Goal: Task Accomplishment & Management: Complete application form

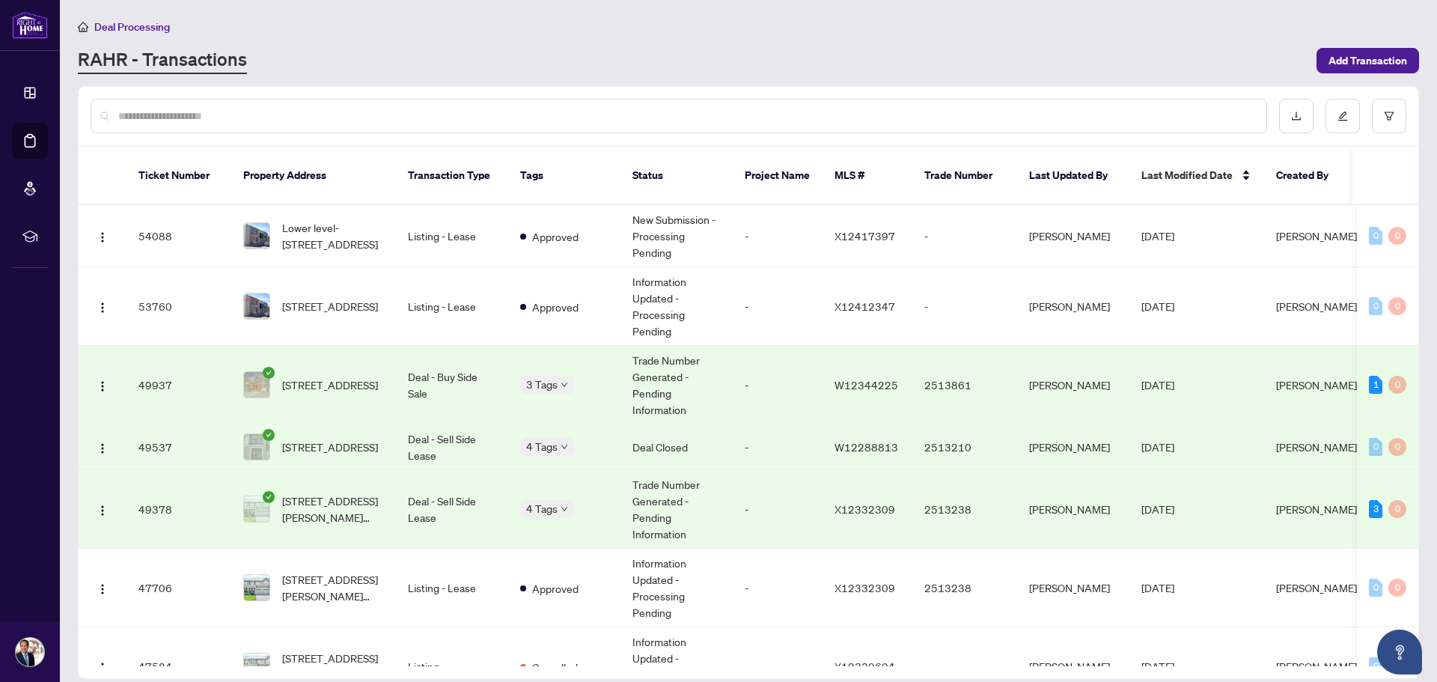
click at [153, 27] on span "Deal Processing" at bounding box center [132, 26] width 76 height 13
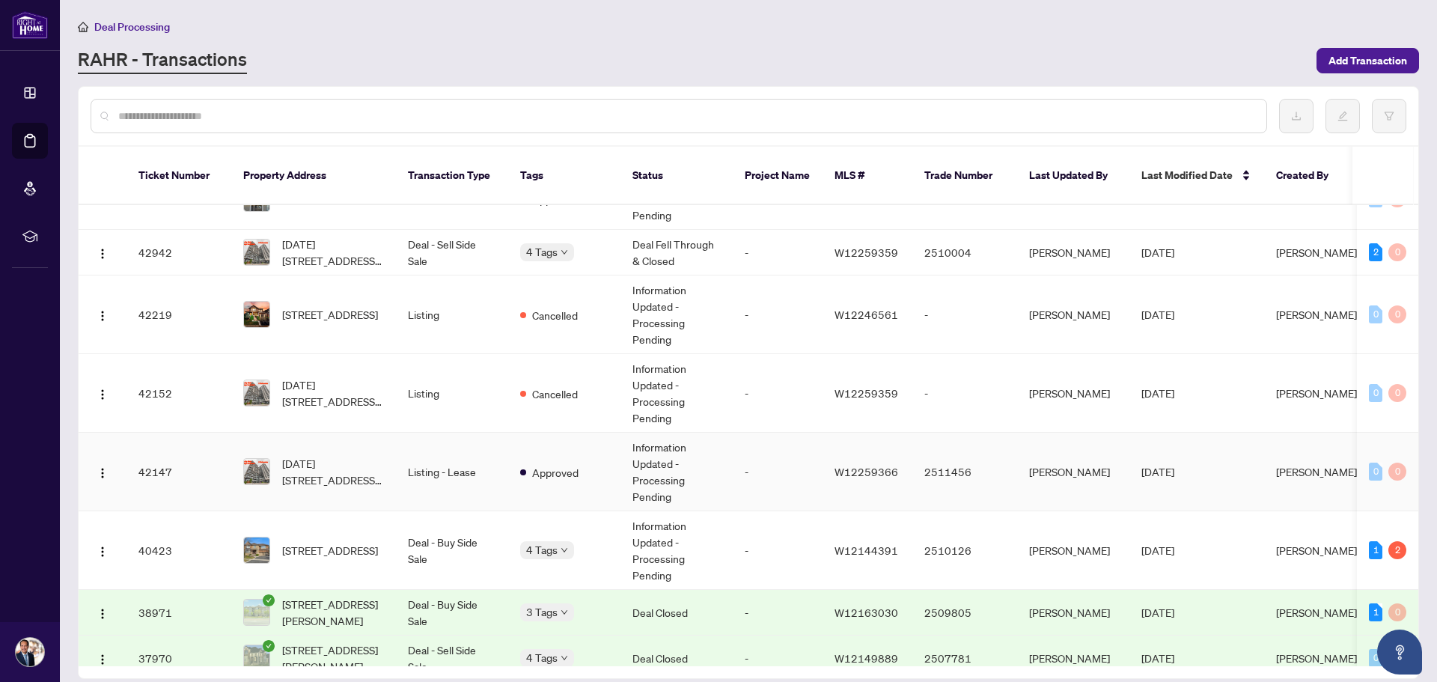
scroll to position [918, 0]
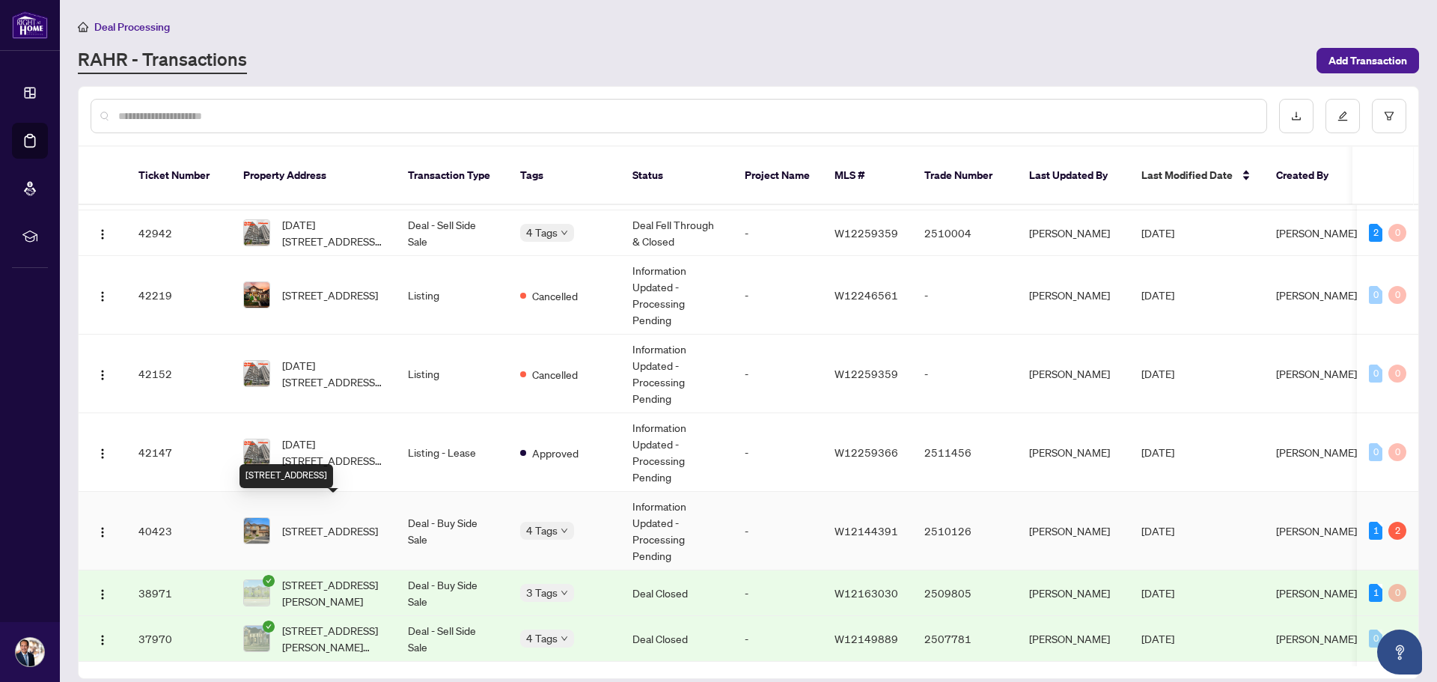
click at [309, 522] on span "[STREET_ADDRESS]" at bounding box center [330, 530] width 96 height 16
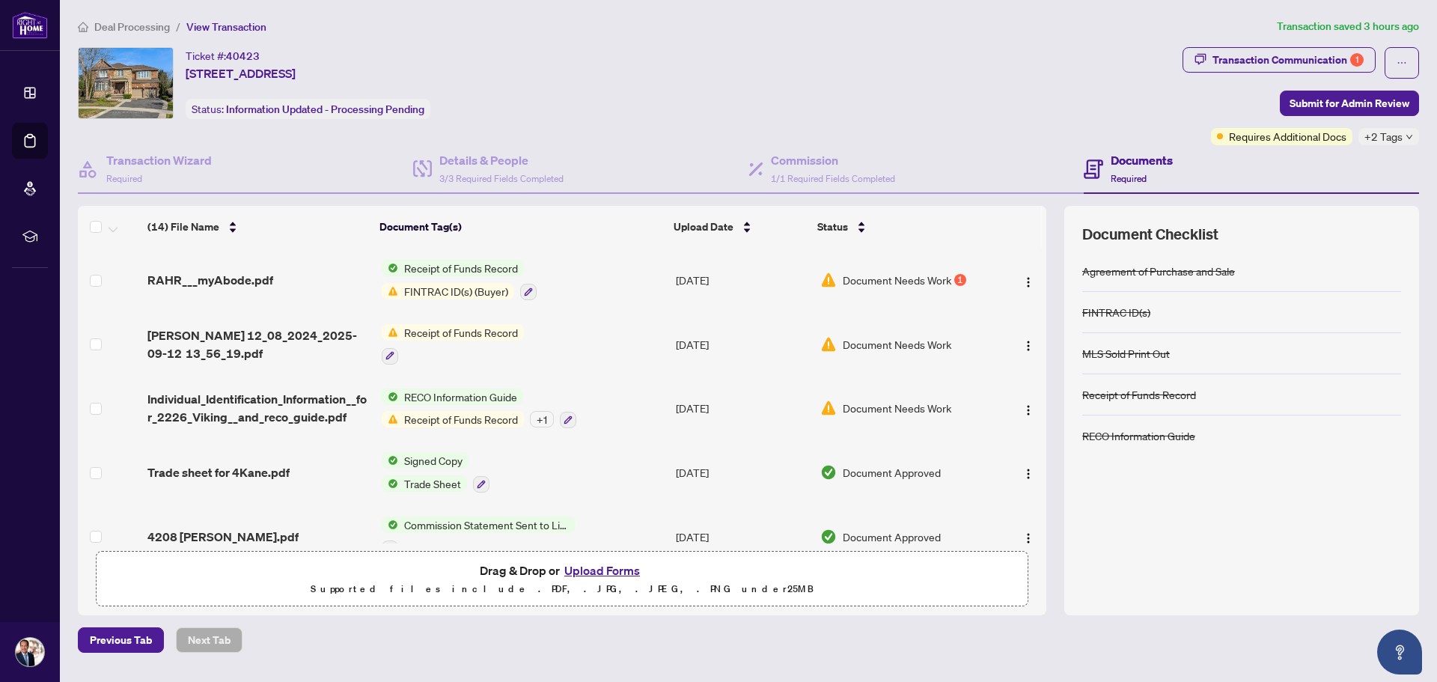
click at [439, 290] on span "FINTRAC ID(s) (Buyer)" at bounding box center [456, 291] width 116 height 16
click at [448, 360] on span "FINTRAC ID(s) (Buyer)" at bounding box center [447, 361] width 116 height 16
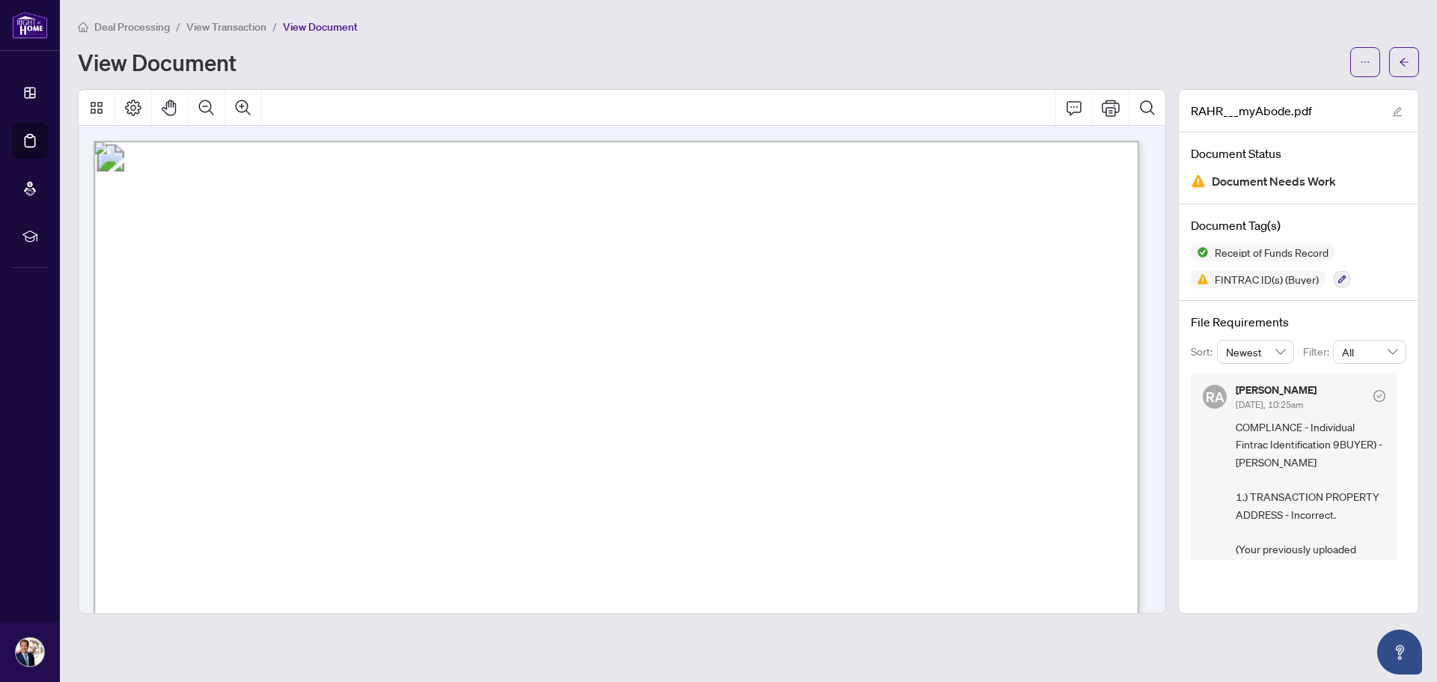
click at [236, 31] on span "View Transaction" at bounding box center [226, 26] width 80 height 13
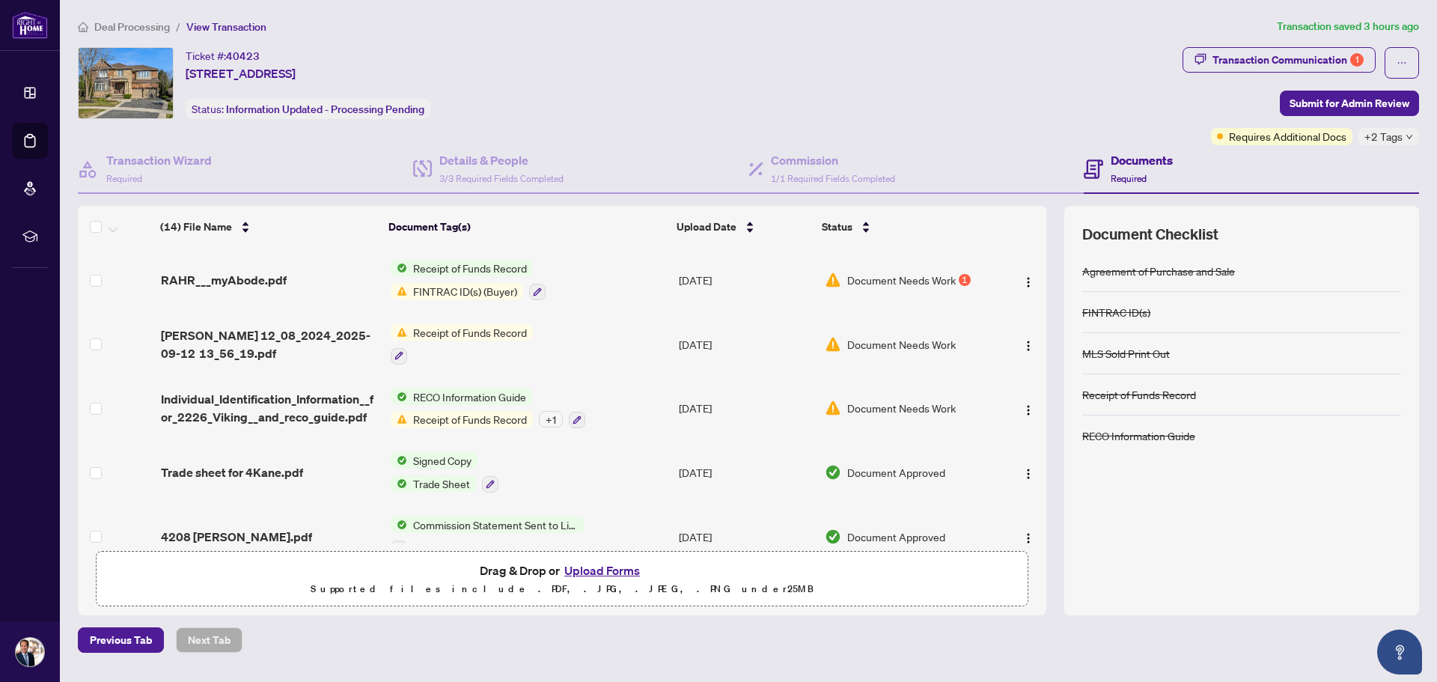
click at [414, 287] on span "FINTRAC ID(s) (Buyer)" at bounding box center [465, 291] width 116 height 16
click at [439, 355] on span "FINTRAC ID(s) (Buyer)" at bounding box center [456, 361] width 116 height 16
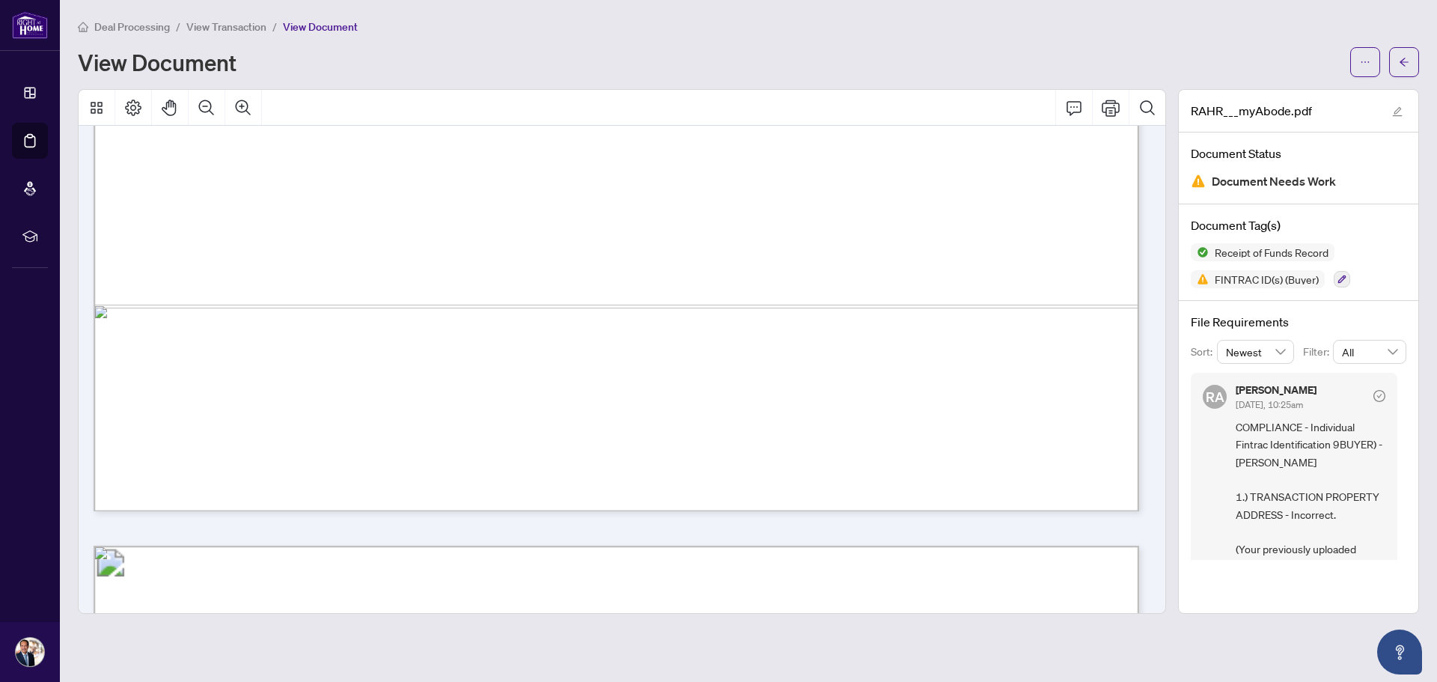
scroll to position [5119, 0]
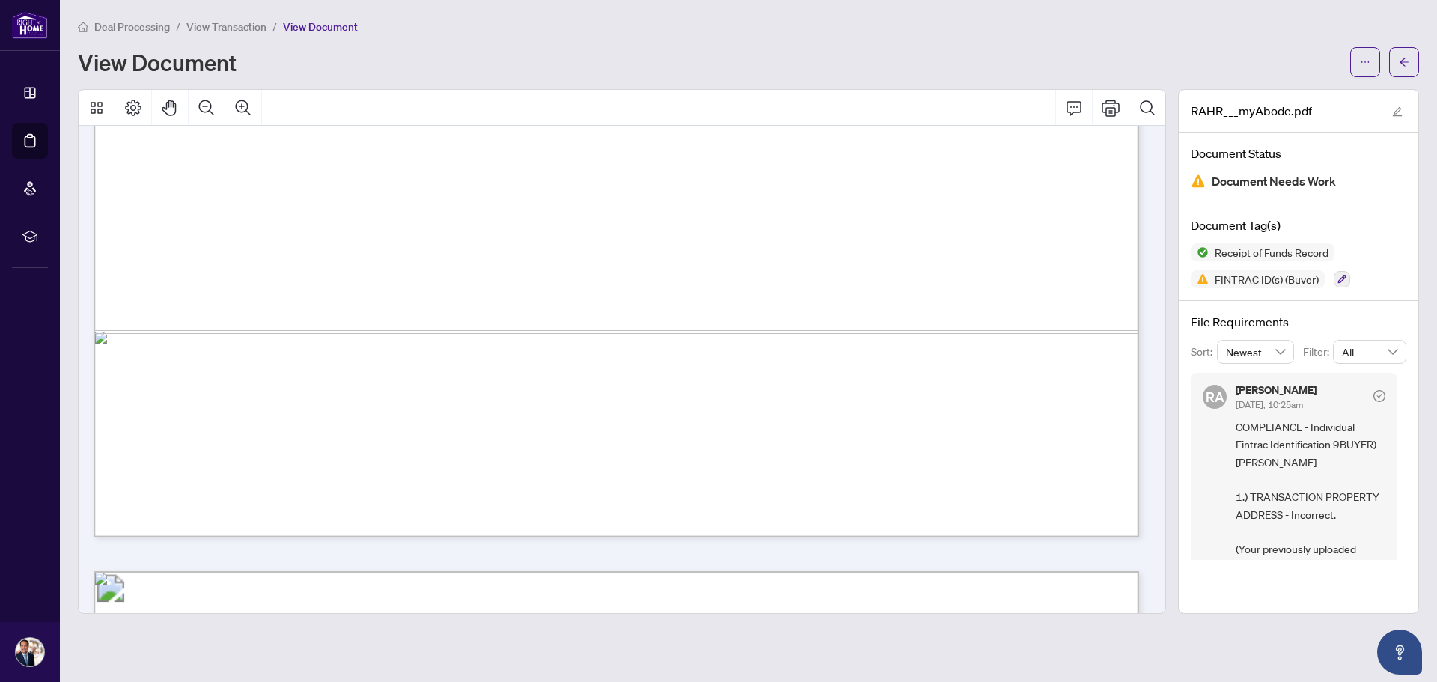
click at [249, 28] on span "View Transaction" at bounding box center [226, 26] width 80 height 13
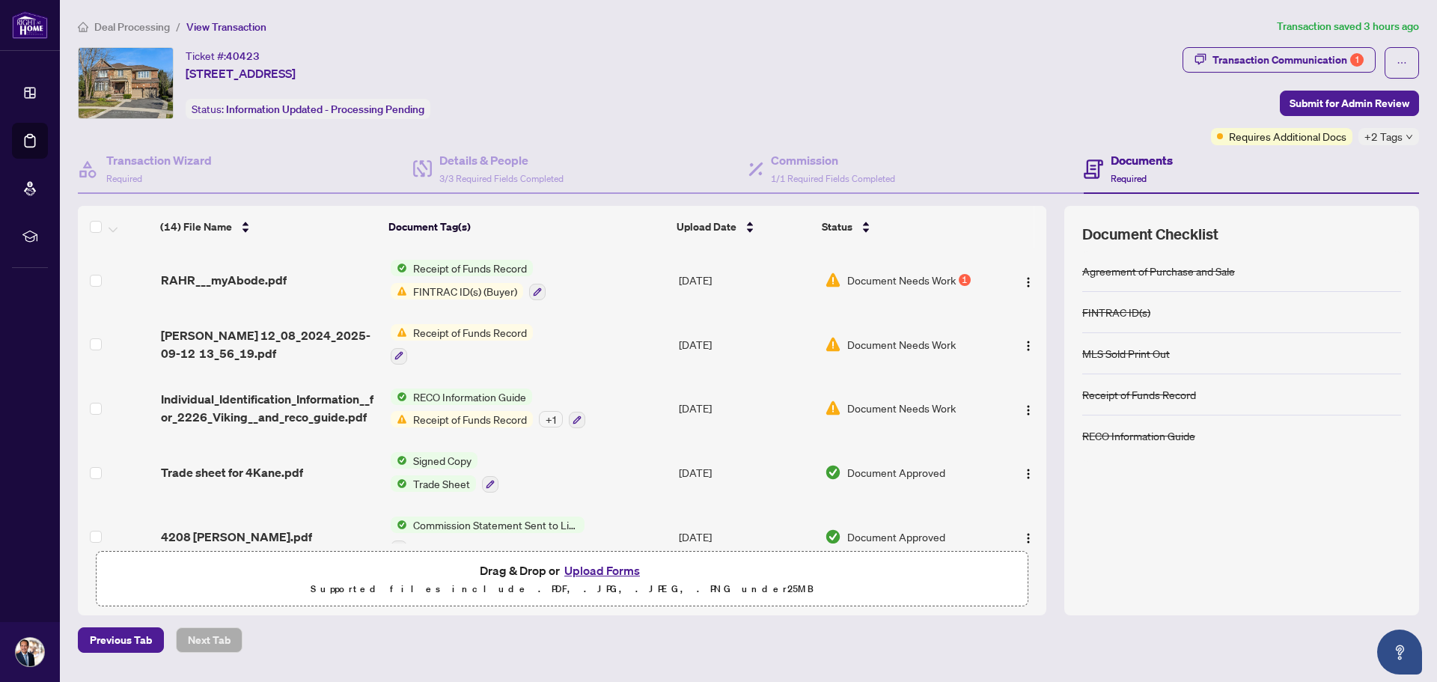
click at [615, 572] on button "Upload Forms" at bounding box center [602, 570] width 85 height 19
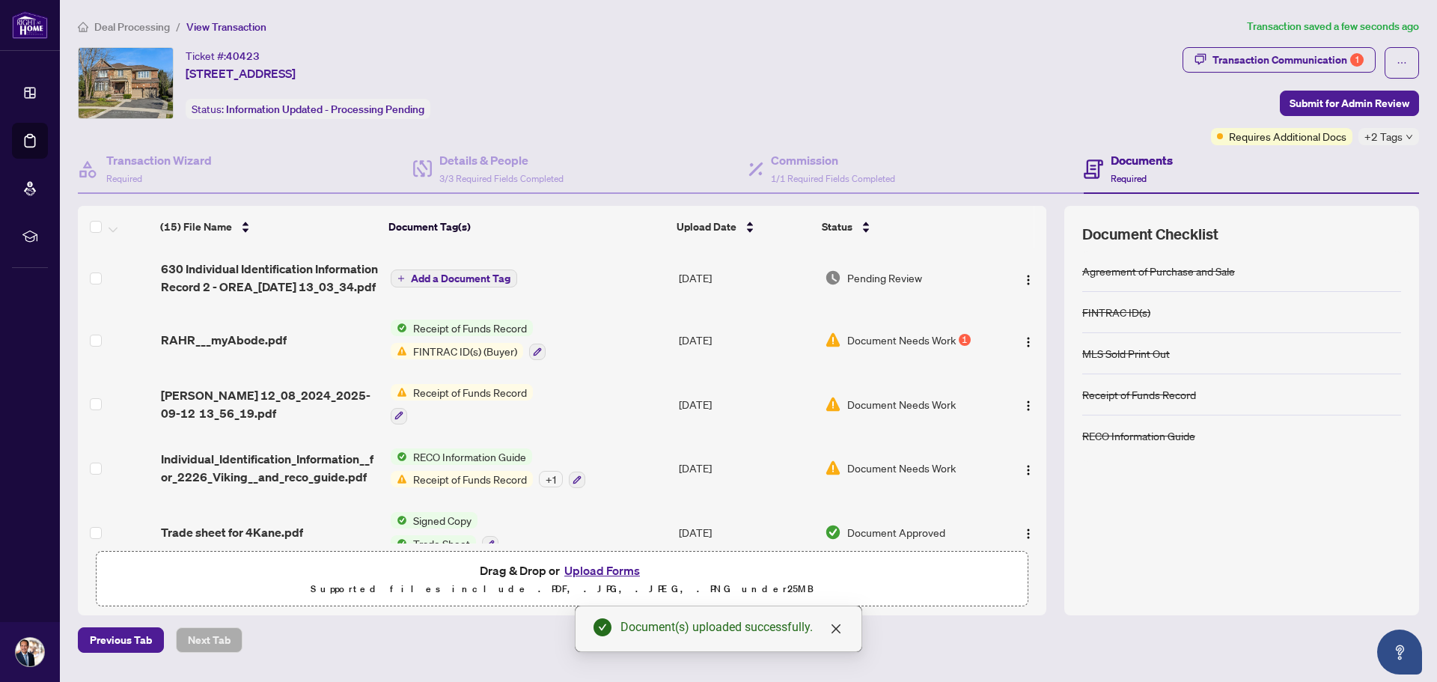
click at [427, 281] on span "Add a Document Tag" at bounding box center [461, 278] width 100 height 10
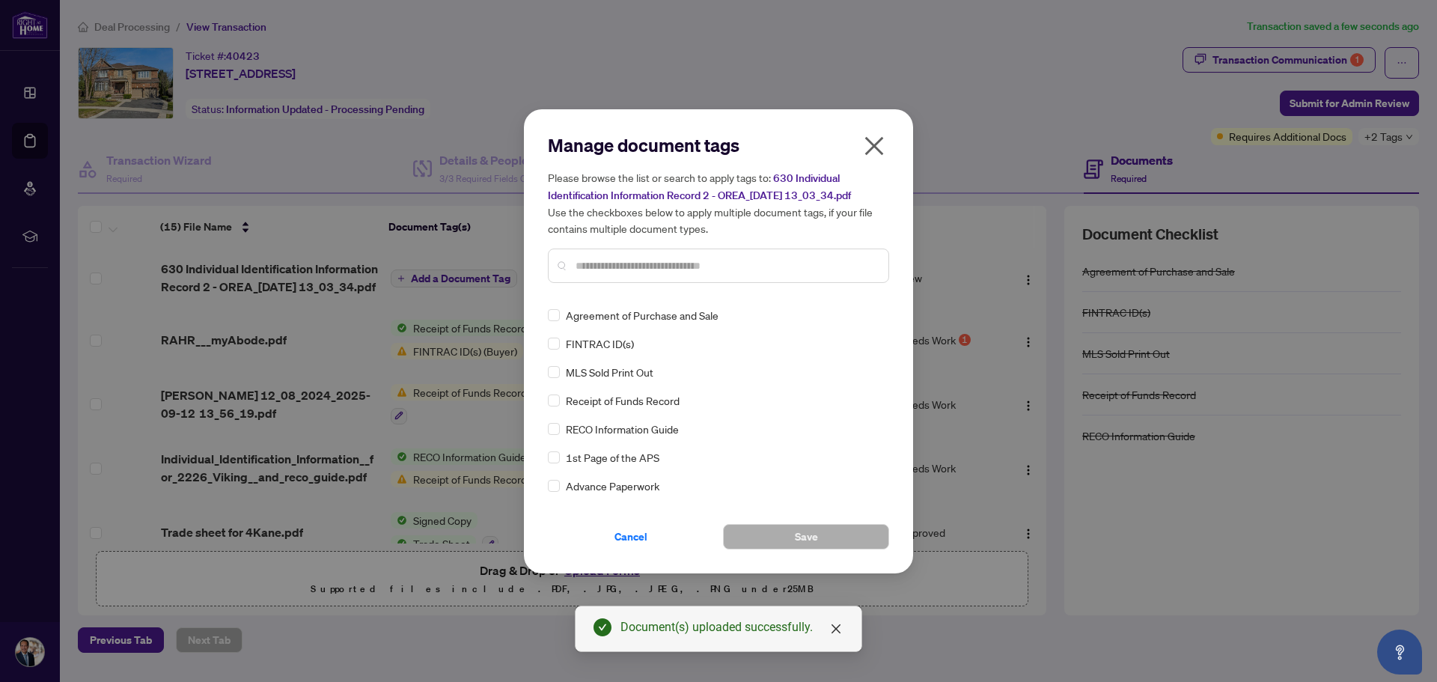
click at [577, 267] on input "text" at bounding box center [726, 266] width 301 height 16
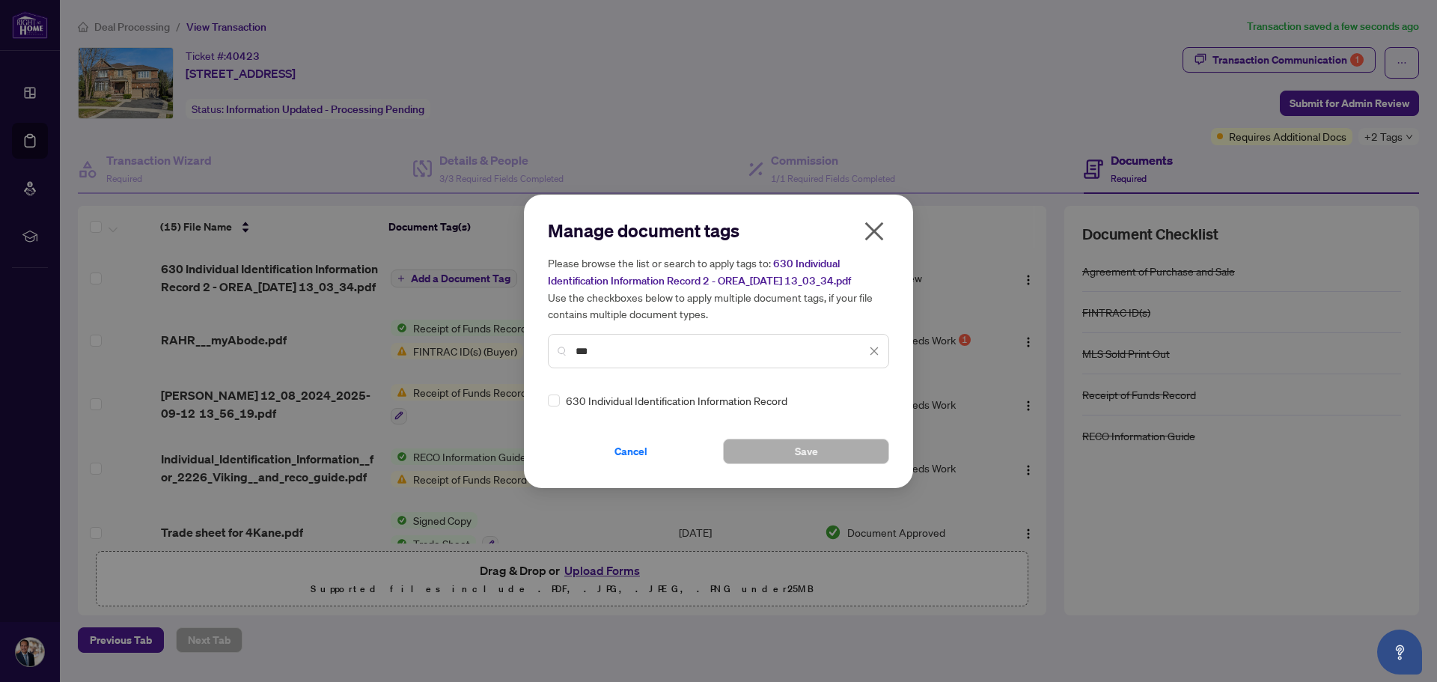
type input "***"
click at [810, 450] on span "Save" at bounding box center [806, 451] width 23 height 24
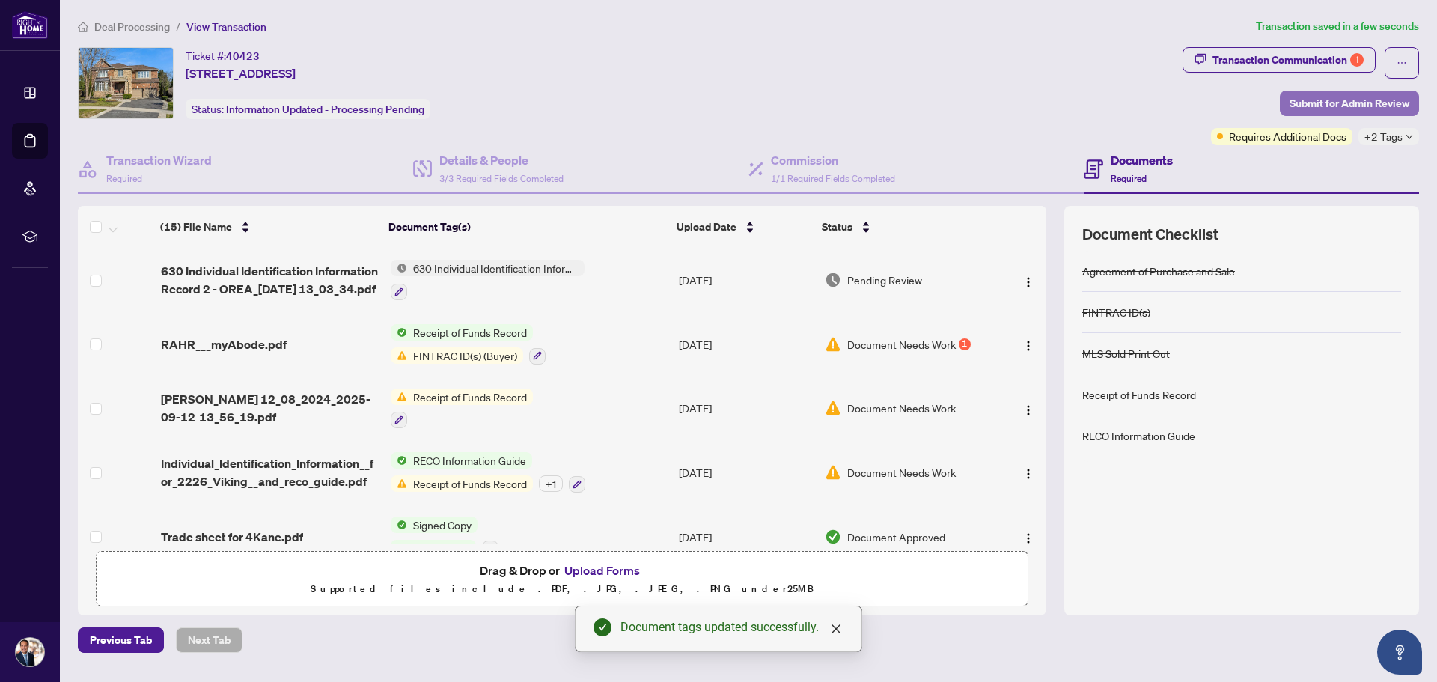
click at [1311, 98] on span "Submit for Admin Review" at bounding box center [1350, 103] width 120 height 24
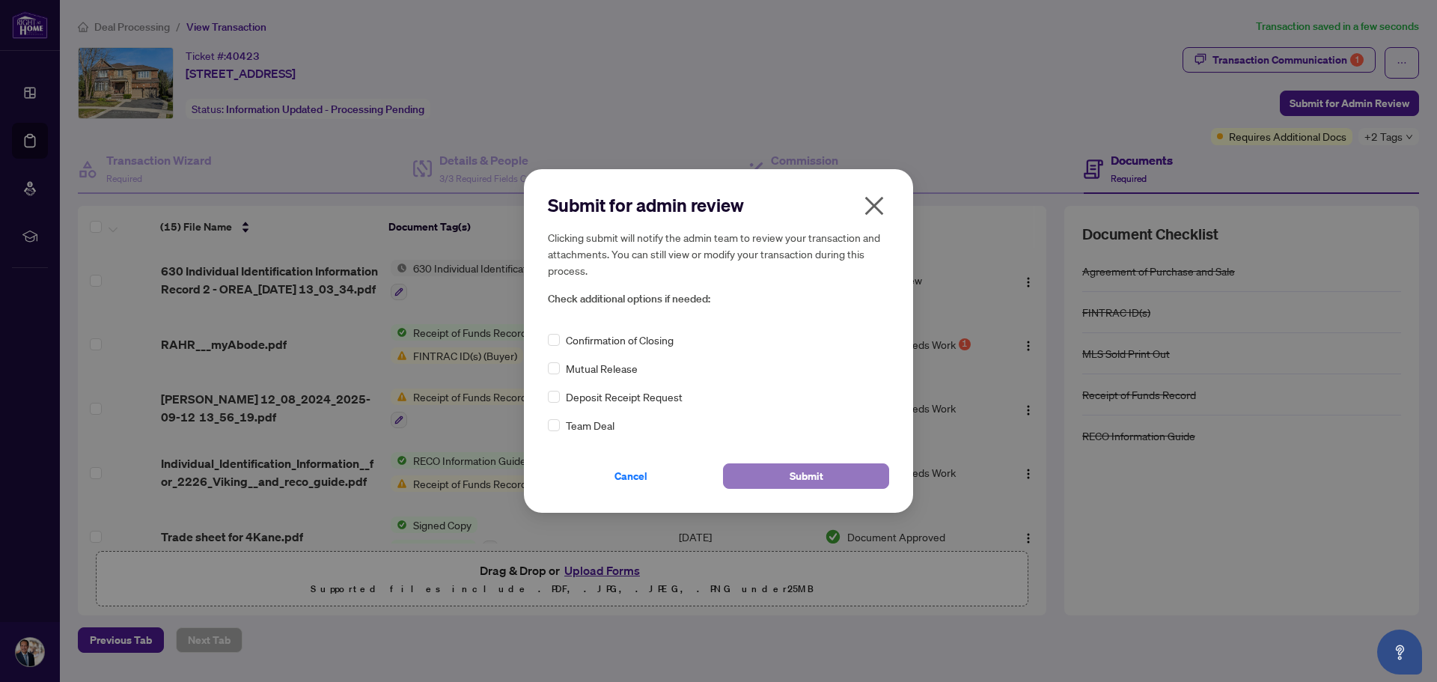
click at [789, 472] on button "Submit" at bounding box center [806, 475] width 166 height 25
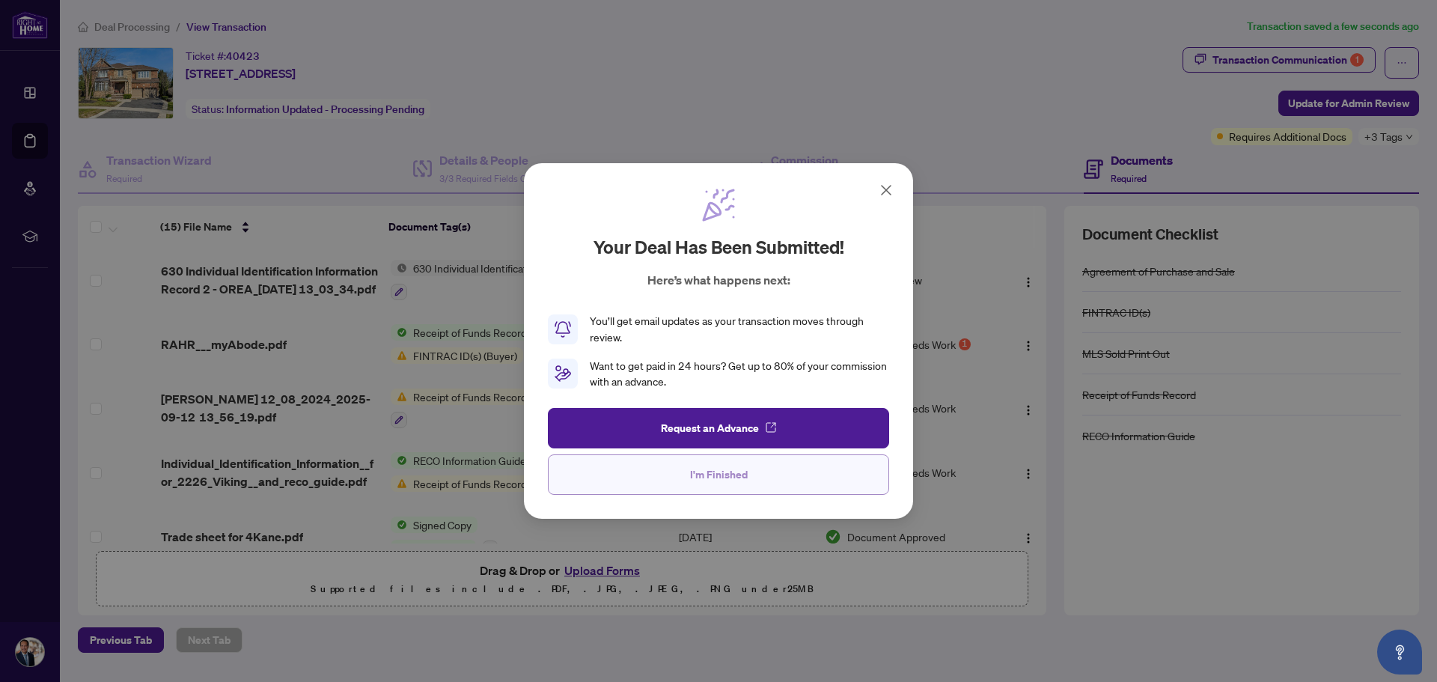
click at [726, 475] on span "I'm Finished" at bounding box center [719, 475] width 58 height 24
